Goal: Find specific page/section: Find specific page/section

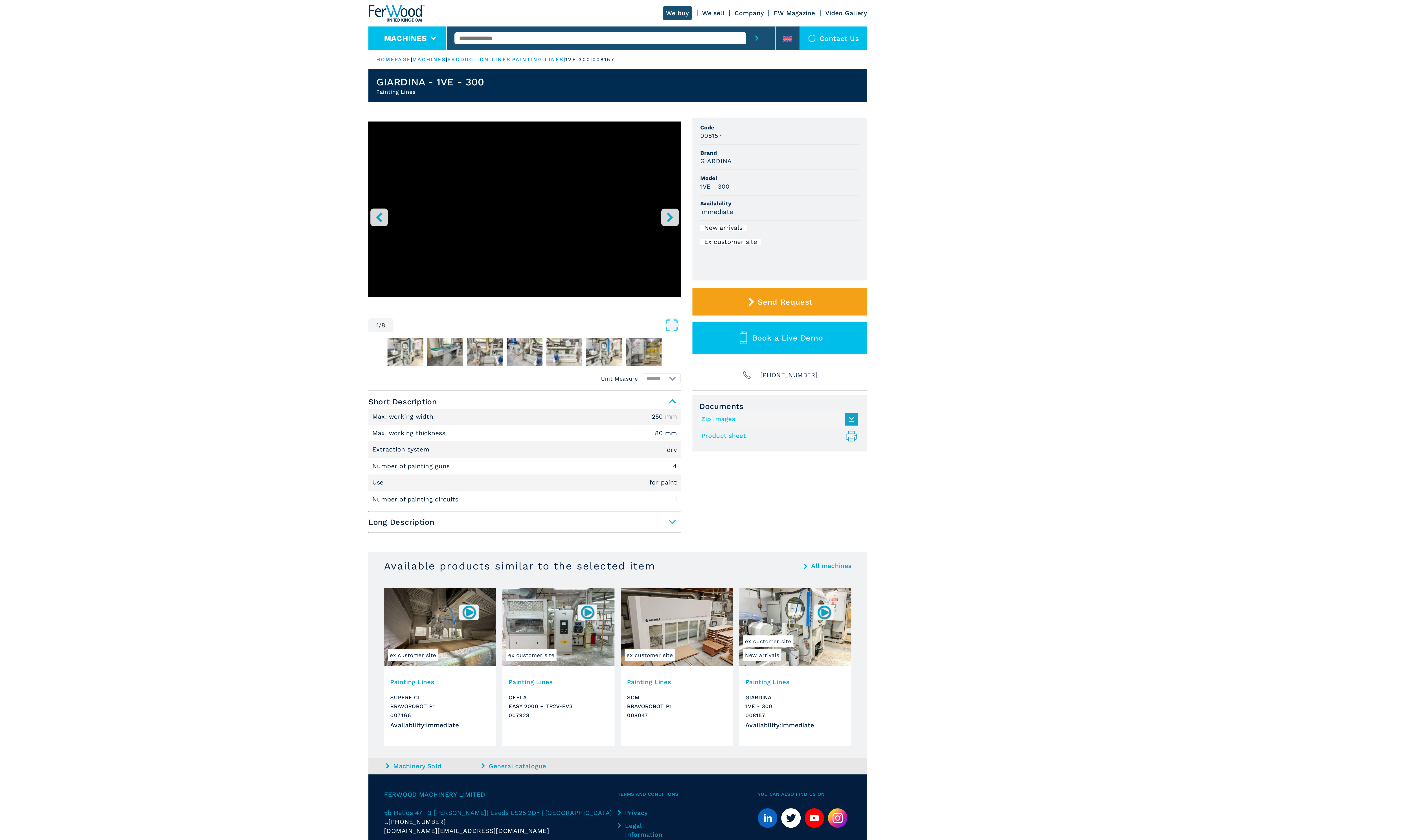
click at [585, 19] on button "Machines" at bounding box center [589, 22] width 24 height 5
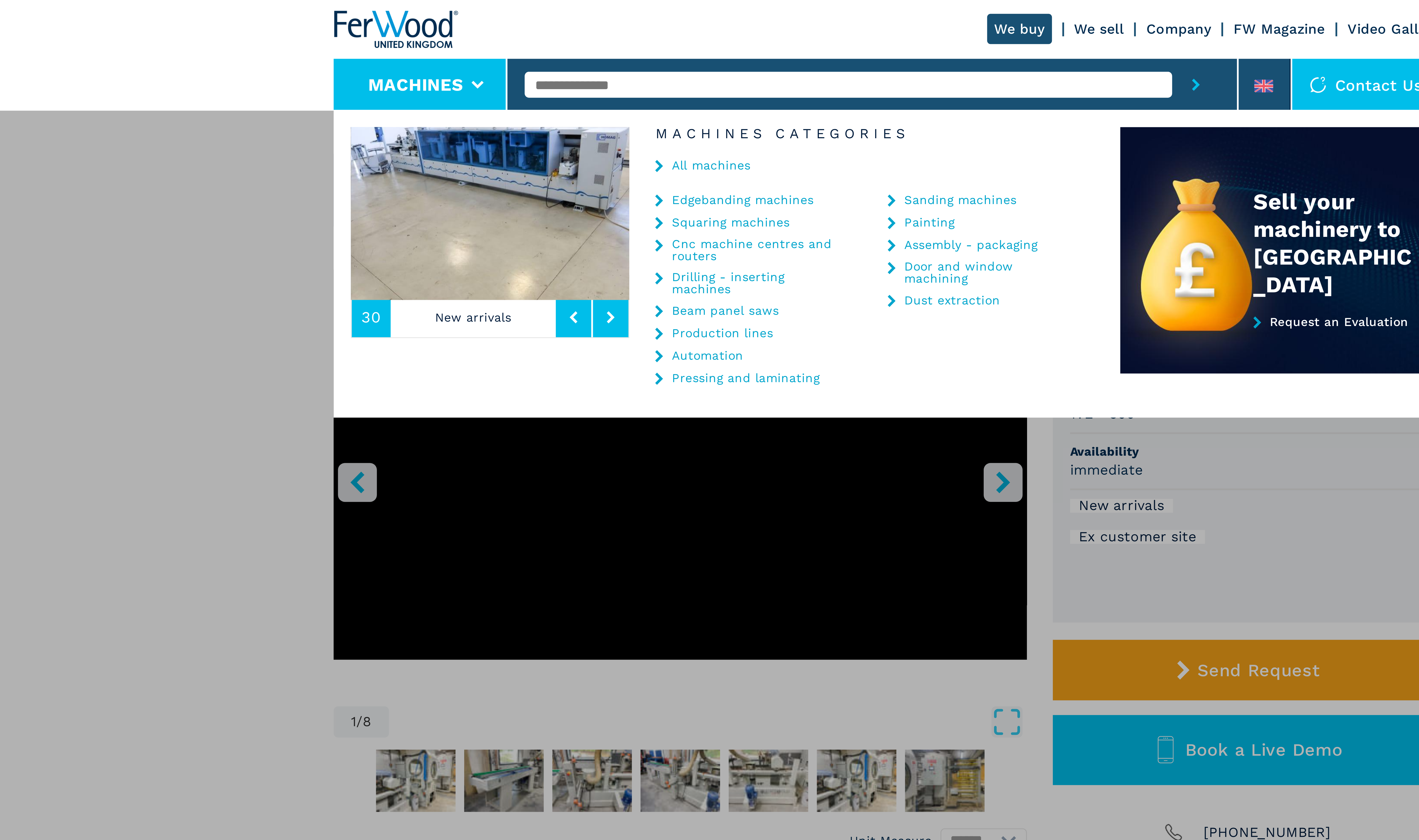
click at [672, 78] on link "Beam panel saws" at bounding box center [669, 80] width 28 height 3
